Goal: Transaction & Acquisition: Purchase product/service

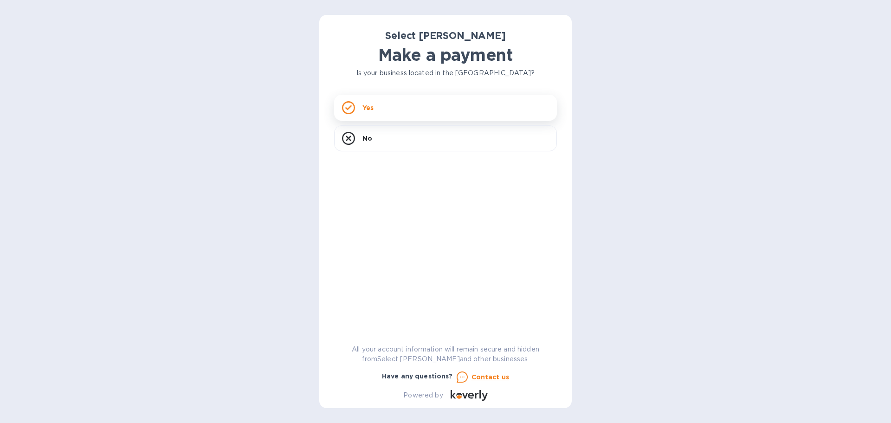
click at [482, 109] on div "Yes" at bounding box center [445, 108] width 223 height 26
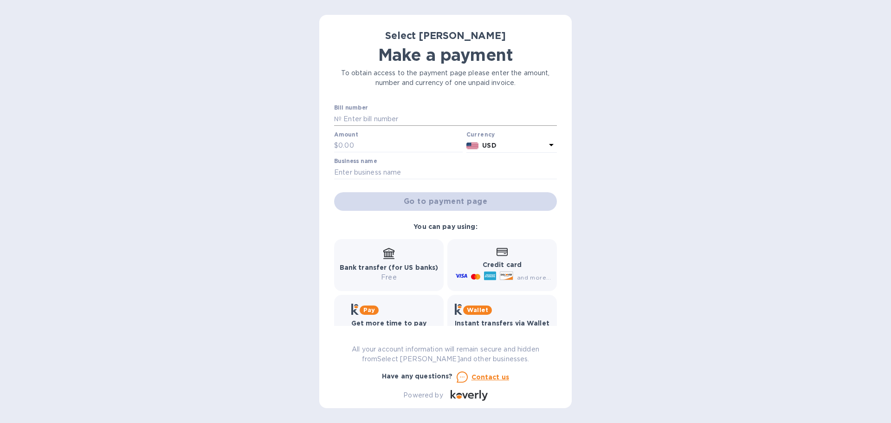
click at [395, 119] on input "text" at bounding box center [448, 119] width 215 height 14
paste input "SS-267149"
type input "SS-267149"
click at [384, 141] on input "text" at bounding box center [400, 146] width 124 height 14
type input "2,143.50"
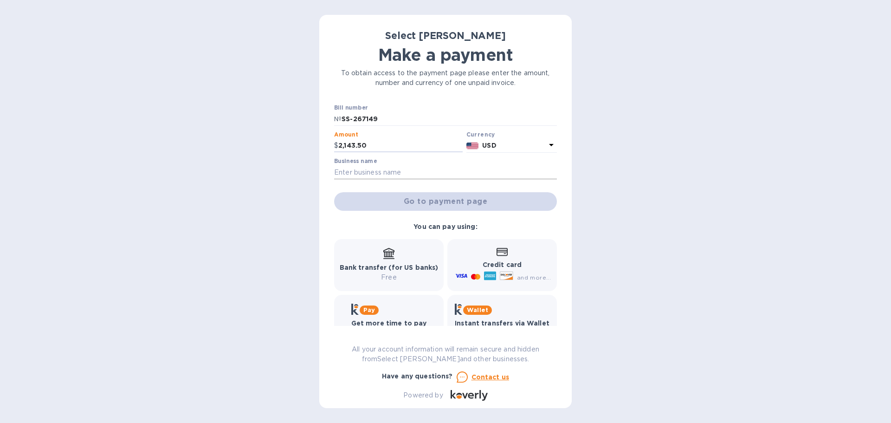
click at [368, 173] on input "text" at bounding box center [445, 172] width 223 height 14
type input "Elsewhere Market & Coffee House"
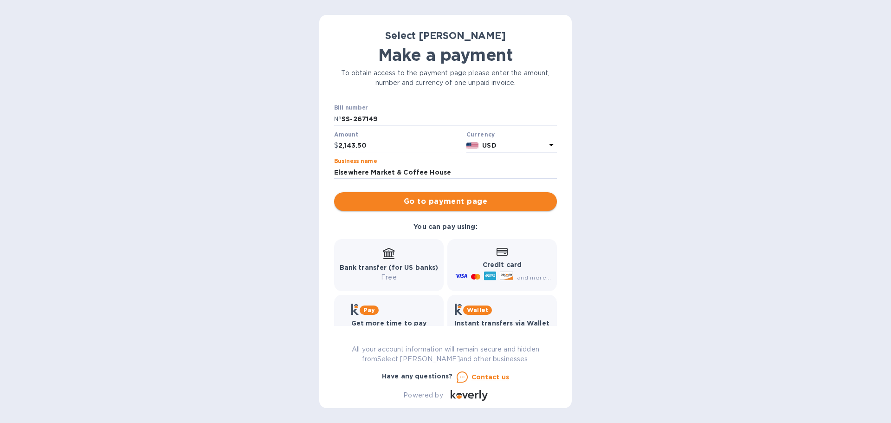
click at [490, 203] on span "Go to payment page" at bounding box center [445, 201] width 208 height 11
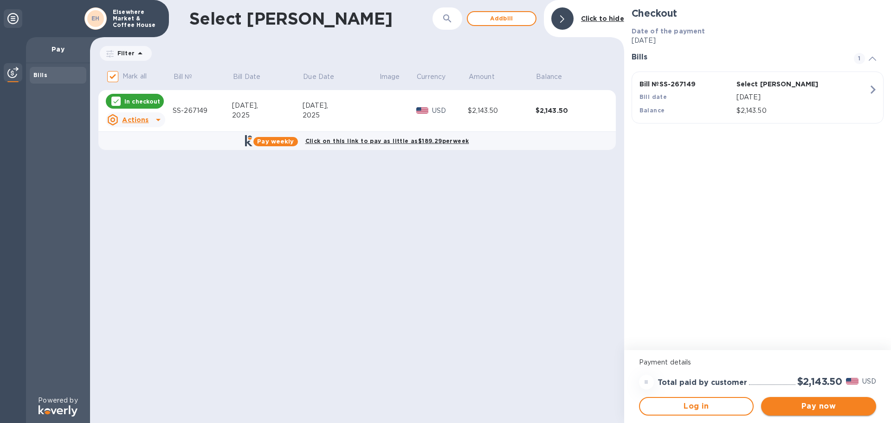
click at [831, 404] on span "Pay now" at bounding box center [818, 405] width 100 height 11
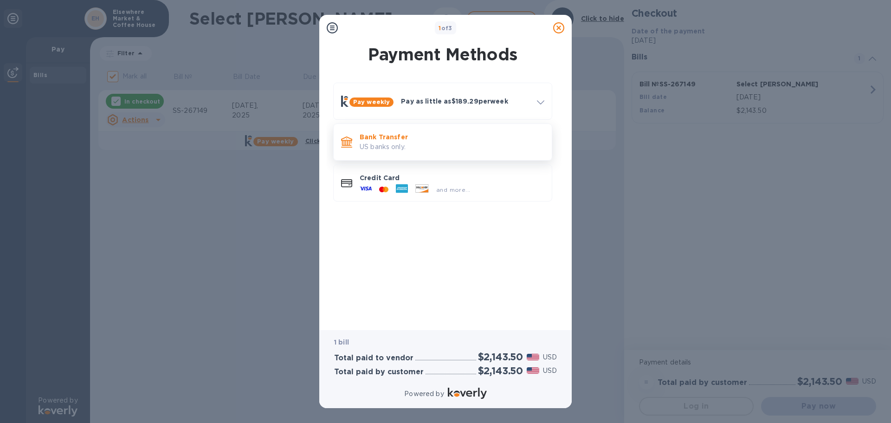
click at [420, 148] on p "US banks only." at bounding box center [451, 147] width 185 height 10
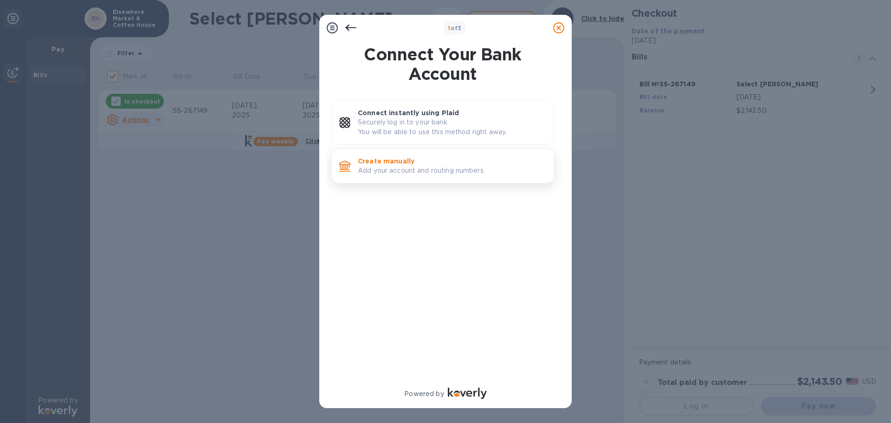
click at [462, 179] on div "Create manually Add your account and routing numbers." at bounding box center [452, 166] width 196 height 26
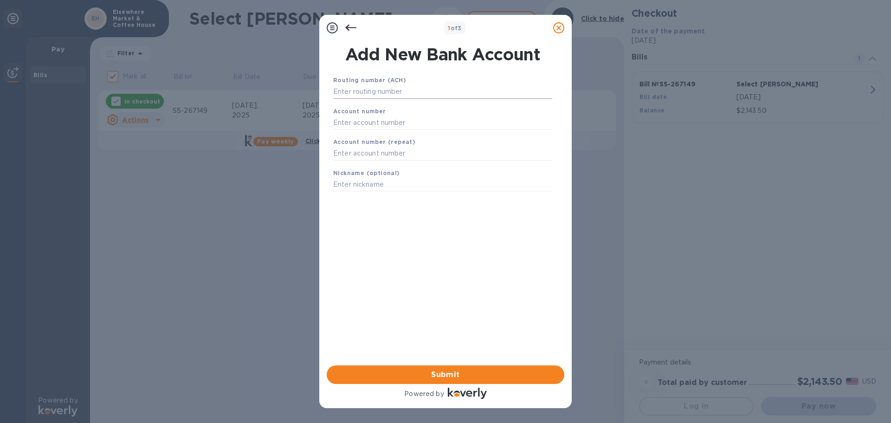
click at [403, 90] on input "text" at bounding box center [442, 92] width 219 height 14
type input "075000022"
type input "182378893727"
type input "US Bank"
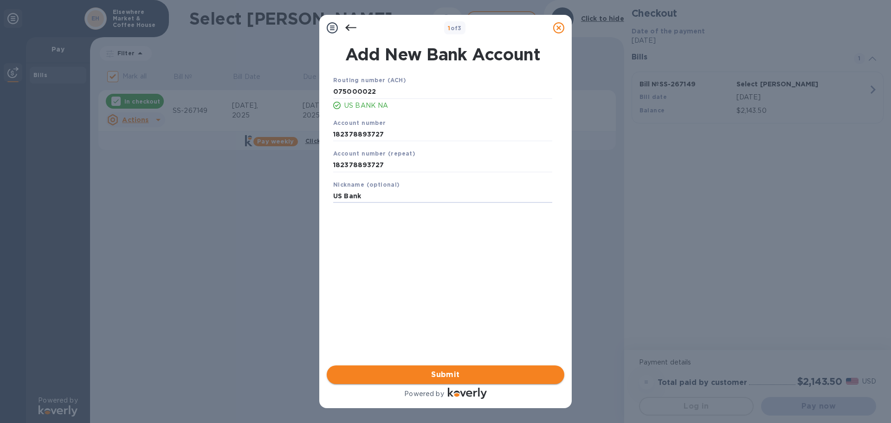
click at [491, 370] on span "Submit" at bounding box center [445, 374] width 223 height 11
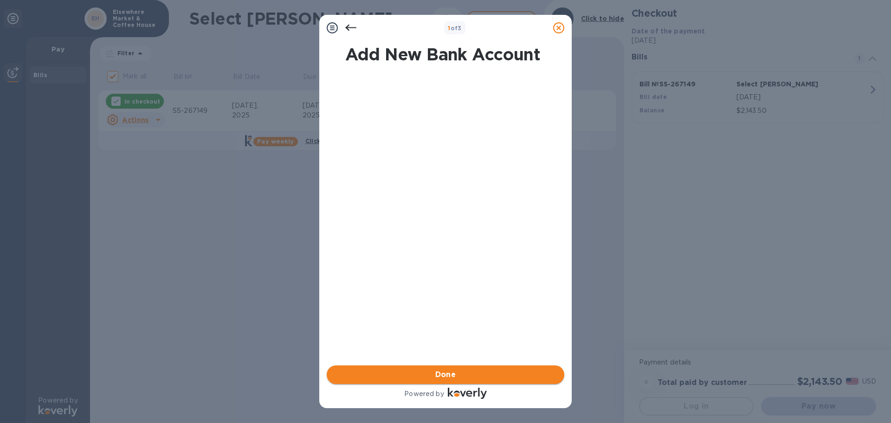
click at [525, 371] on span "Done" at bounding box center [445, 374] width 223 height 11
